Goal: Task Accomplishment & Management: Complete application form

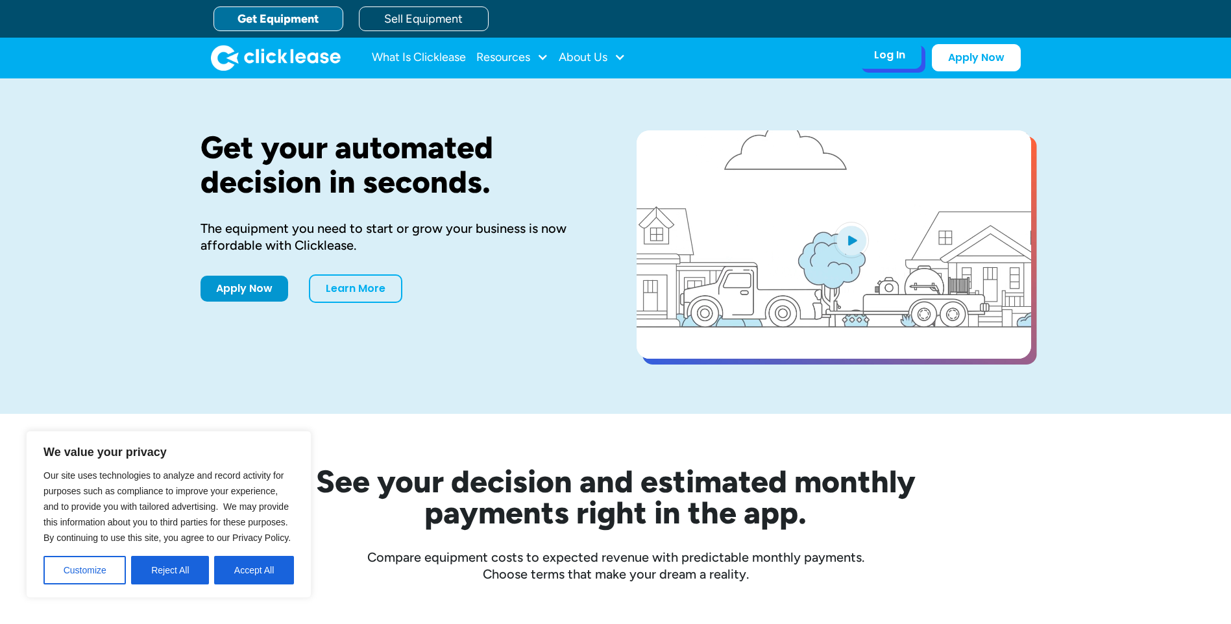
click at [871, 58] on div "Log In Account login I use Clicklease to get my equipment Partner Portal I offe…" at bounding box center [890, 55] width 64 height 27
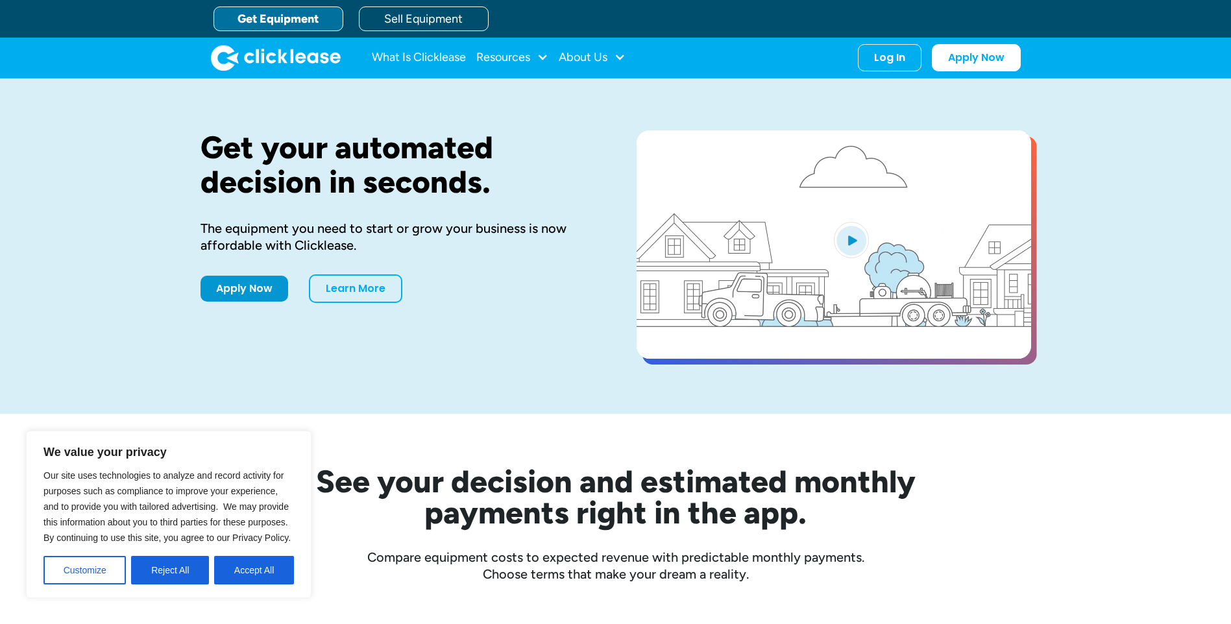
drag, startPoint x: 809, startPoint y: 106, endPoint x: 64, endPoint y: 646, distance: 919.7
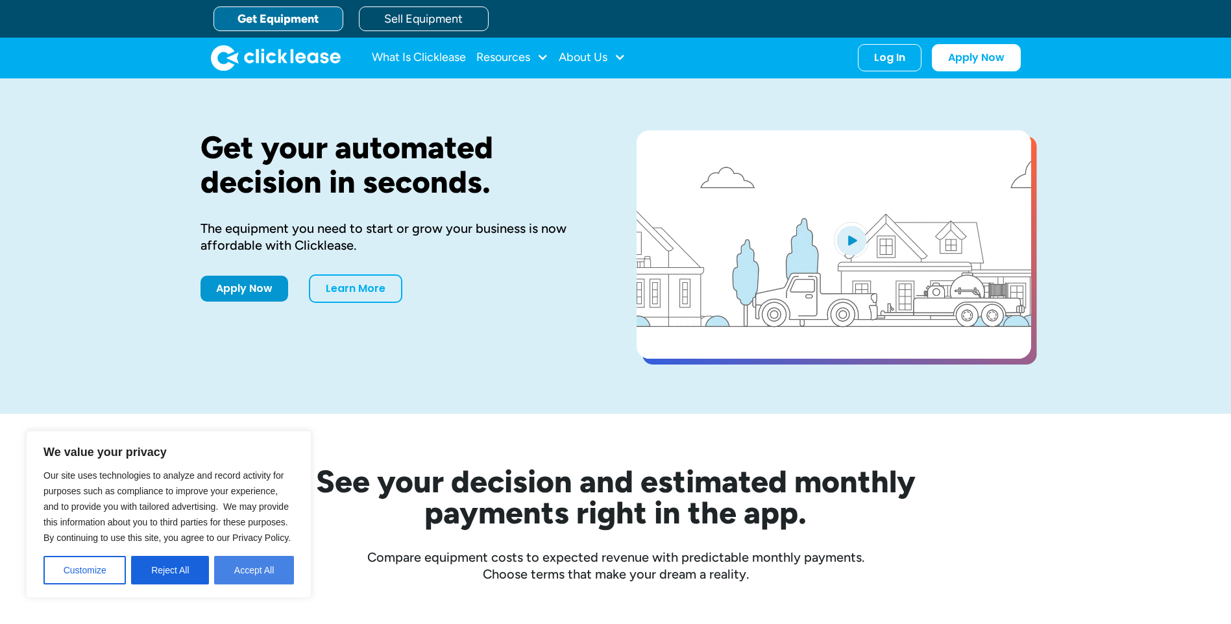
click at [247, 568] on button "Accept All" at bounding box center [254, 570] width 80 height 29
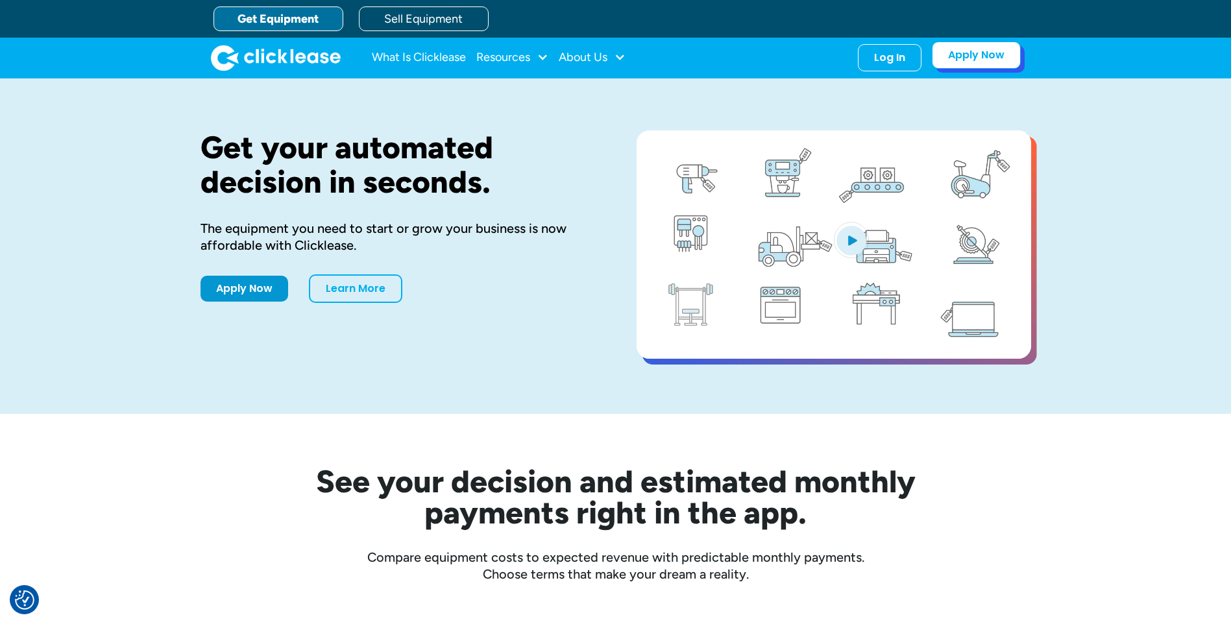
click at [972, 58] on link "Apply Now" at bounding box center [976, 55] width 89 height 27
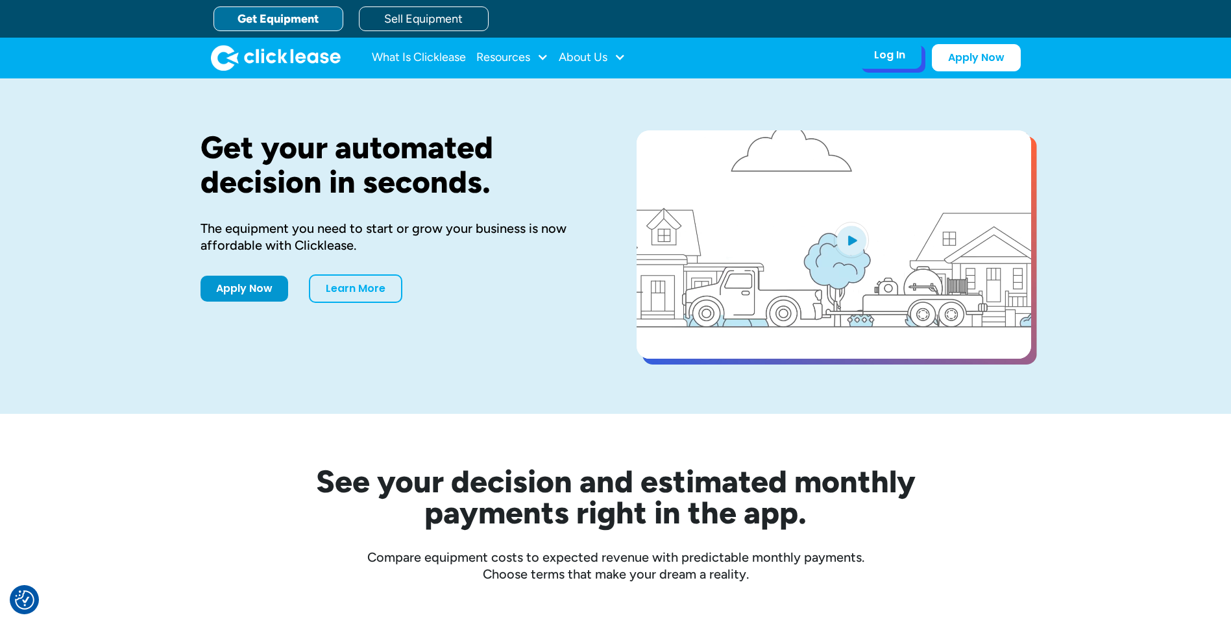
click at [911, 54] on div "Log In Account login I use Clicklease to get my equipment Partner Portal I offe…" at bounding box center [890, 55] width 64 height 27
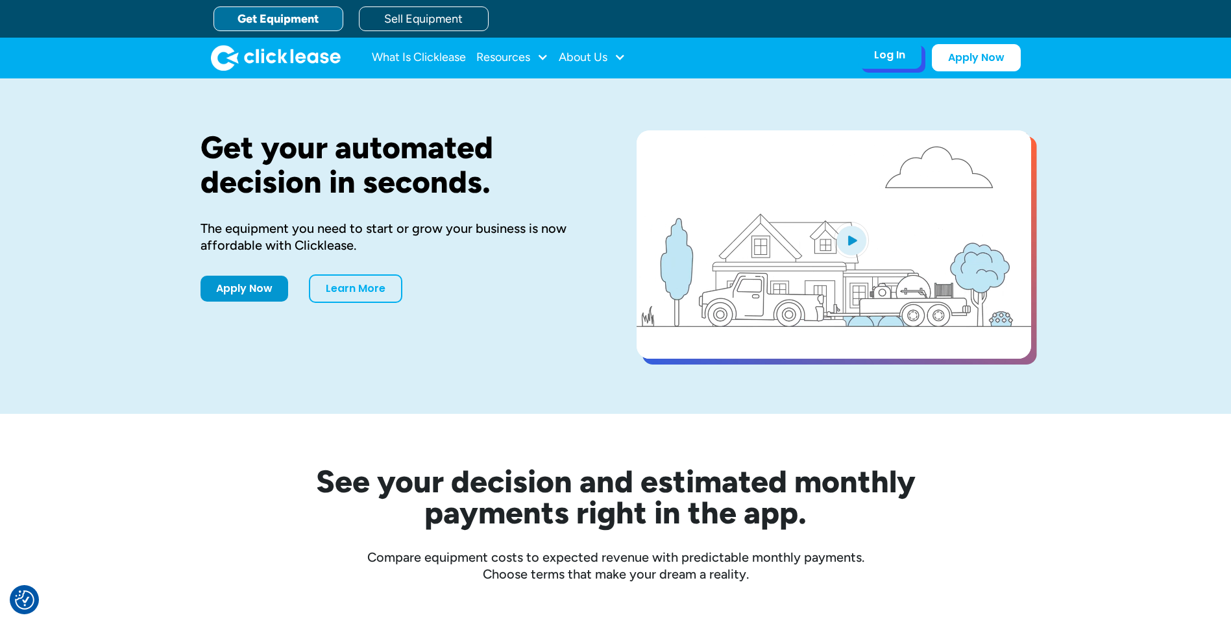
click at [901, 58] on div "Log In" at bounding box center [889, 55] width 31 height 13
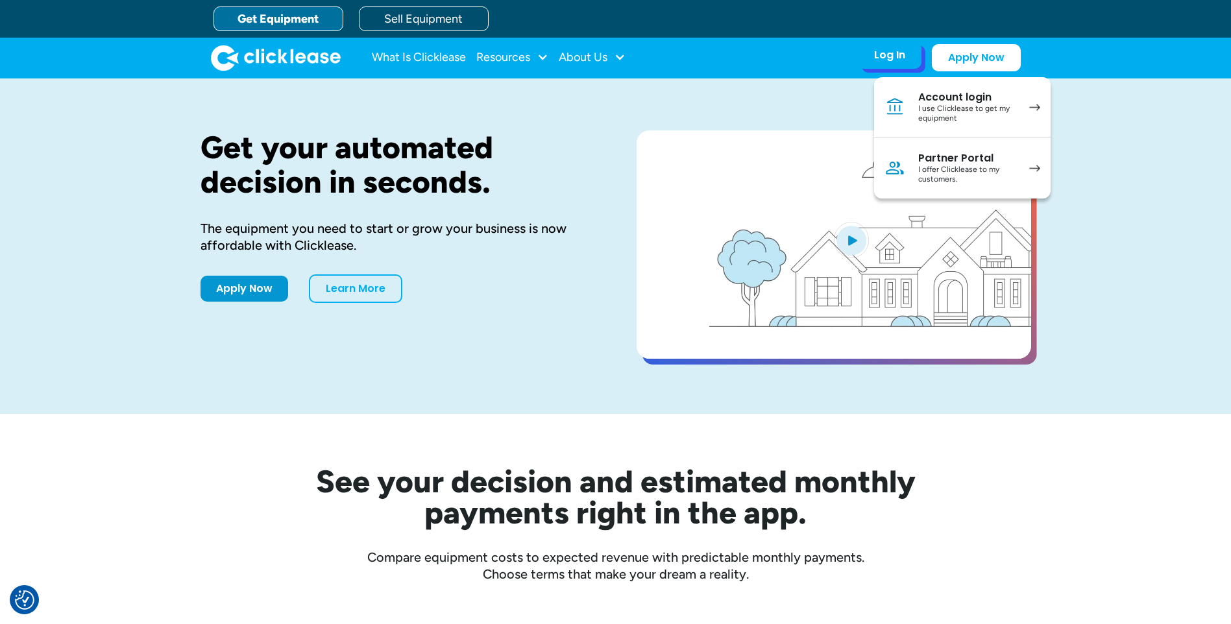
click at [933, 180] on div "I offer Clicklease to my customers." at bounding box center [967, 175] width 98 height 20
